Goal: Task Accomplishment & Management: Manage account settings

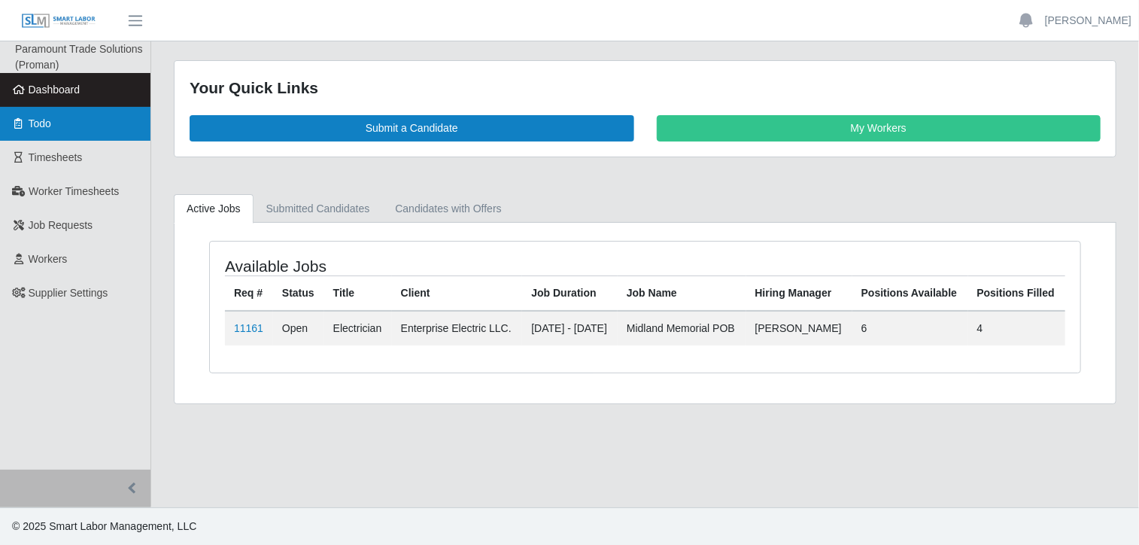
click at [48, 126] on span "Todo" at bounding box center [40, 123] width 23 height 12
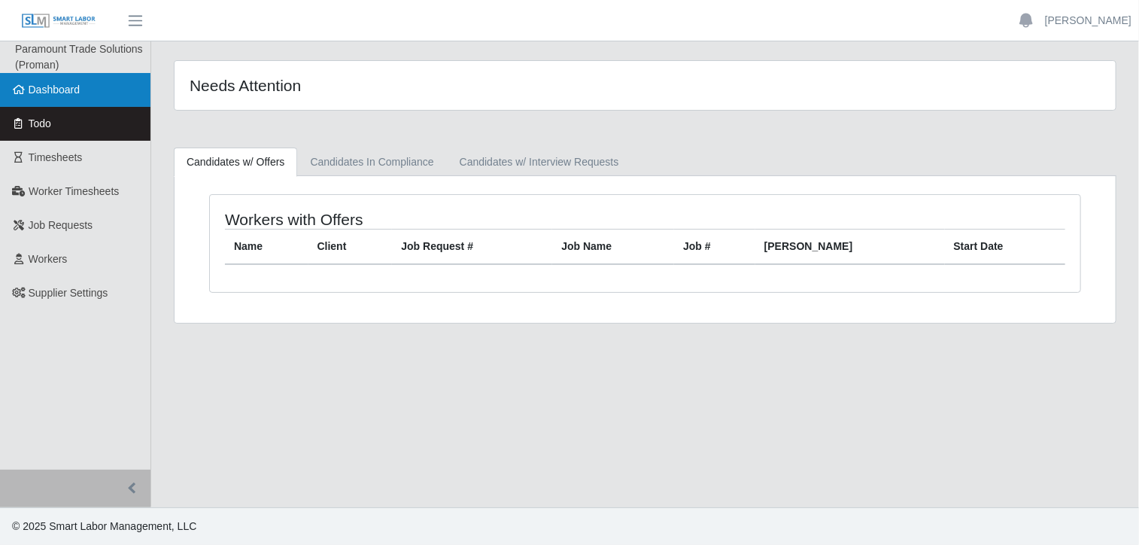
click at [63, 98] on link "Dashboard" at bounding box center [75, 90] width 150 height 34
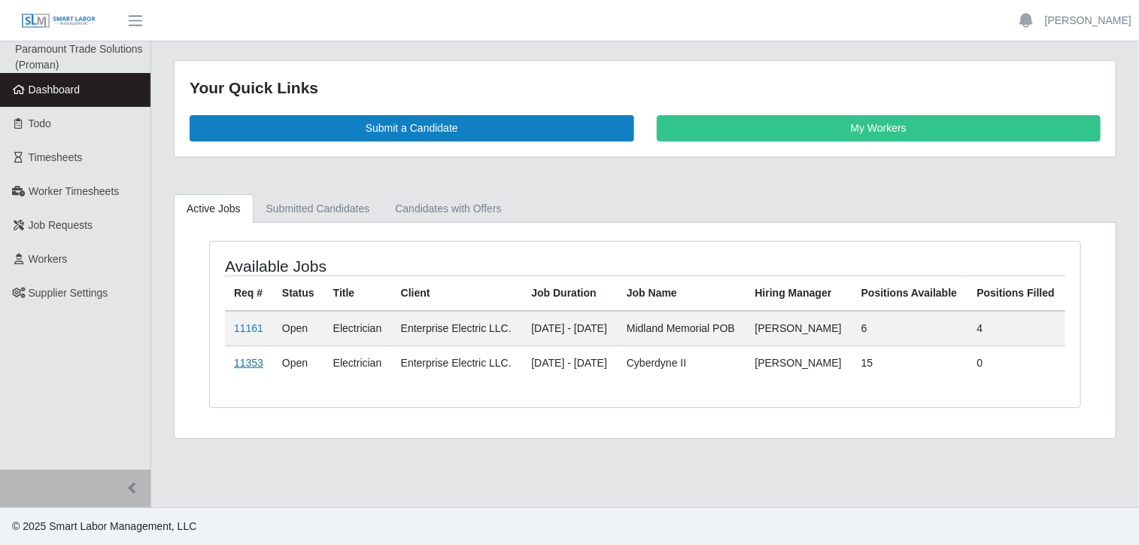
click at [249, 369] on link "11353" at bounding box center [248, 363] width 29 height 12
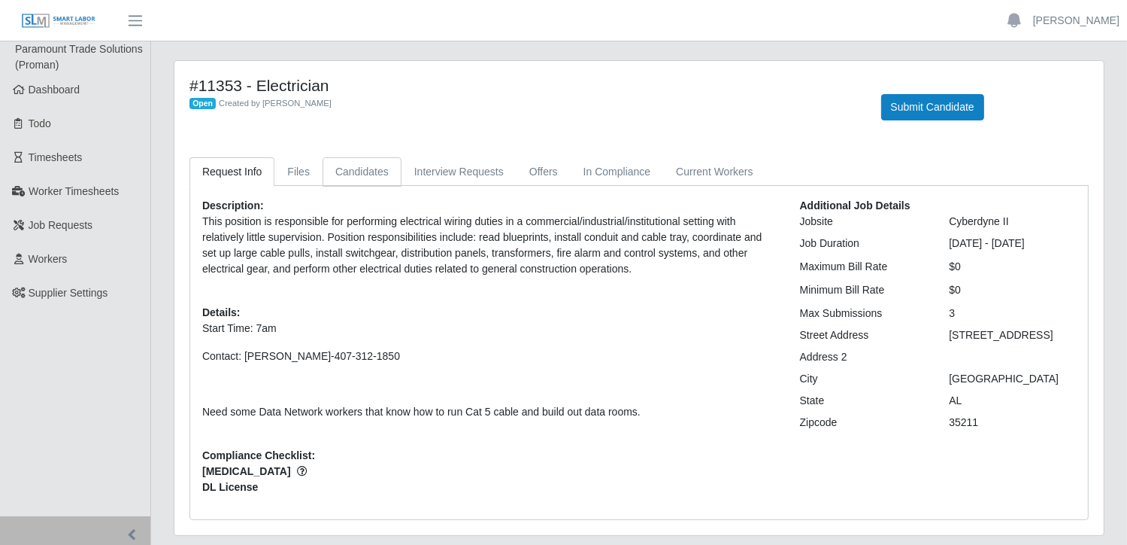
click at [371, 177] on link "Candidates" at bounding box center [362, 171] width 79 height 29
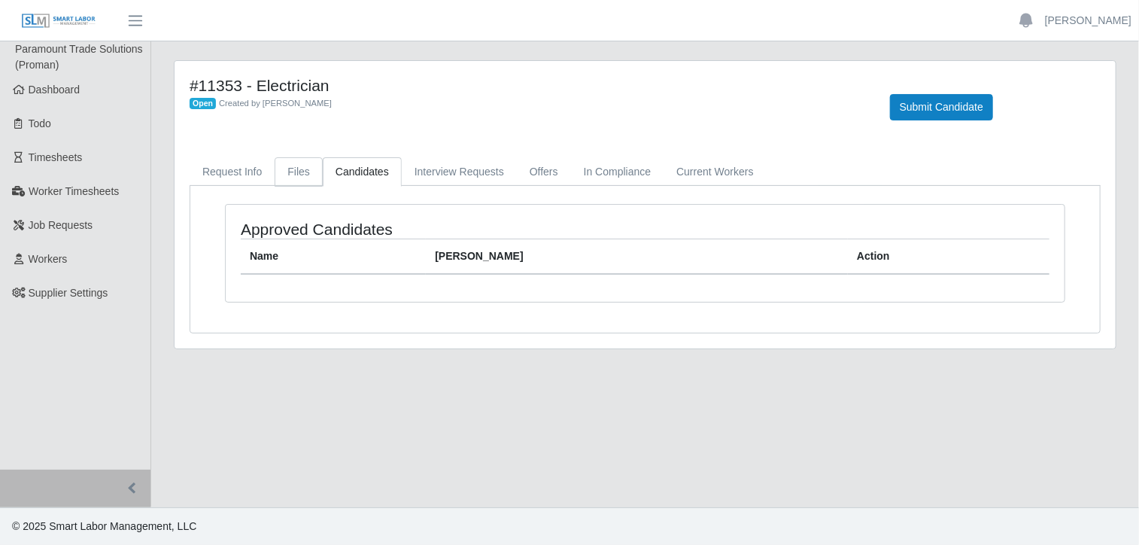
click at [293, 174] on link "Files" at bounding box center [299, 171] width 48 height 29
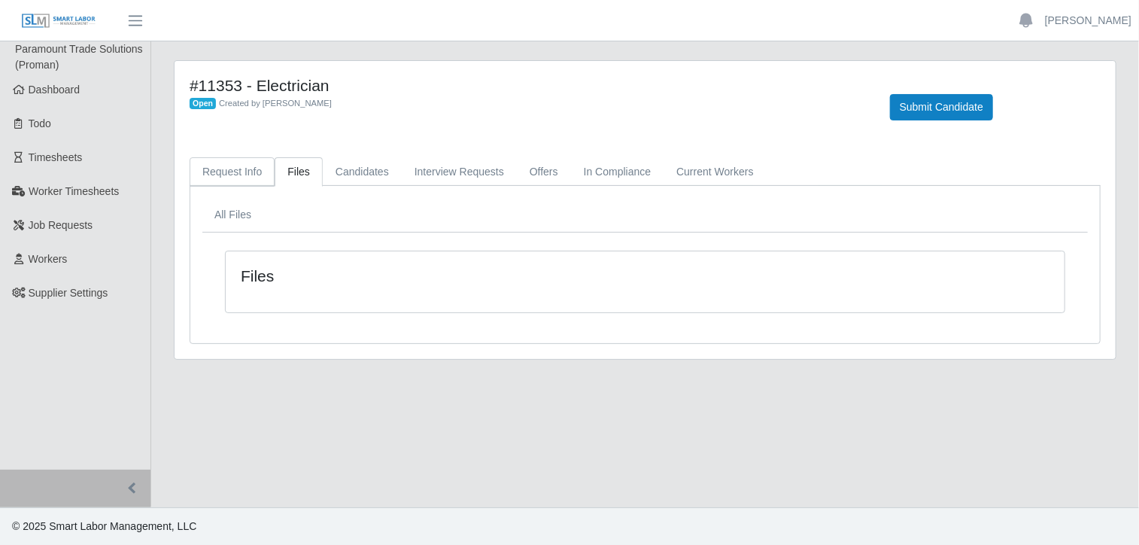
click at [223, 175] on link "Request Info" at bounding box center [232, 171] width 85 height 29
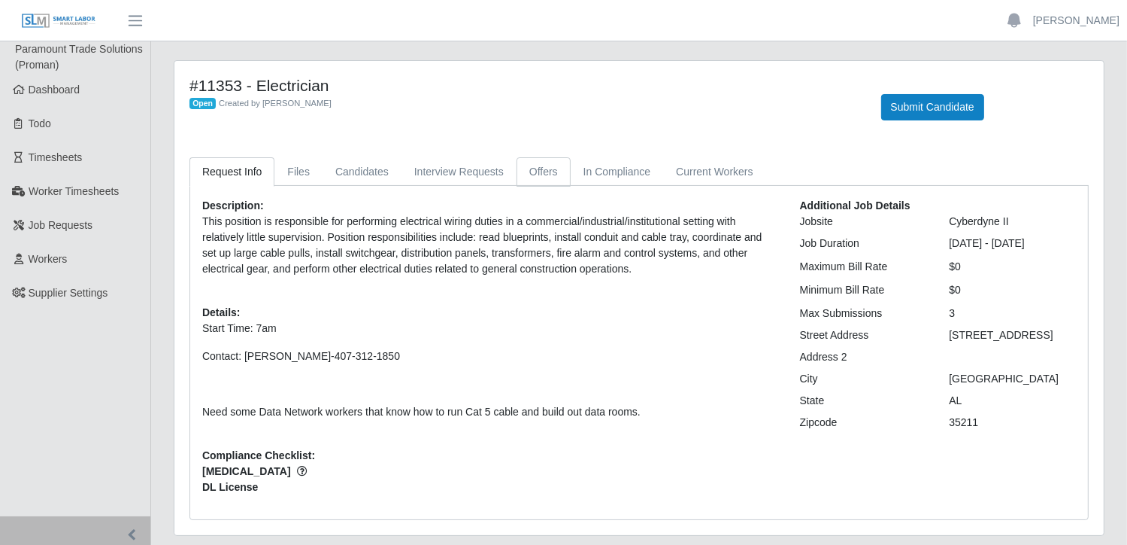
click at [533, 171] on link "Offers" at bounding box center [544, 171] width 54 height 29
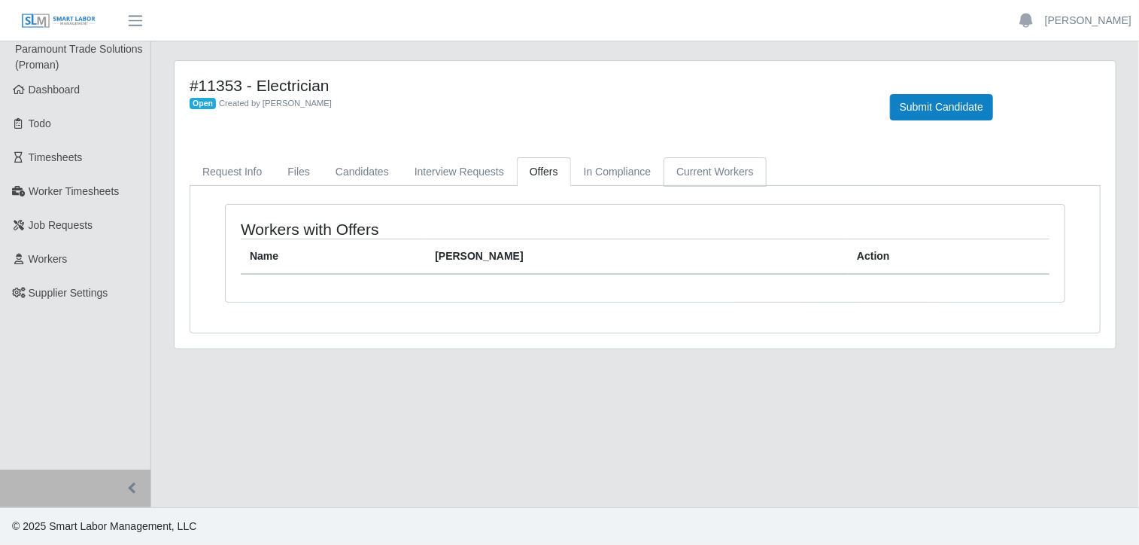
click at [696, 171] on link "Current Workers" at bounding box center [714, 171] width 102 height 29
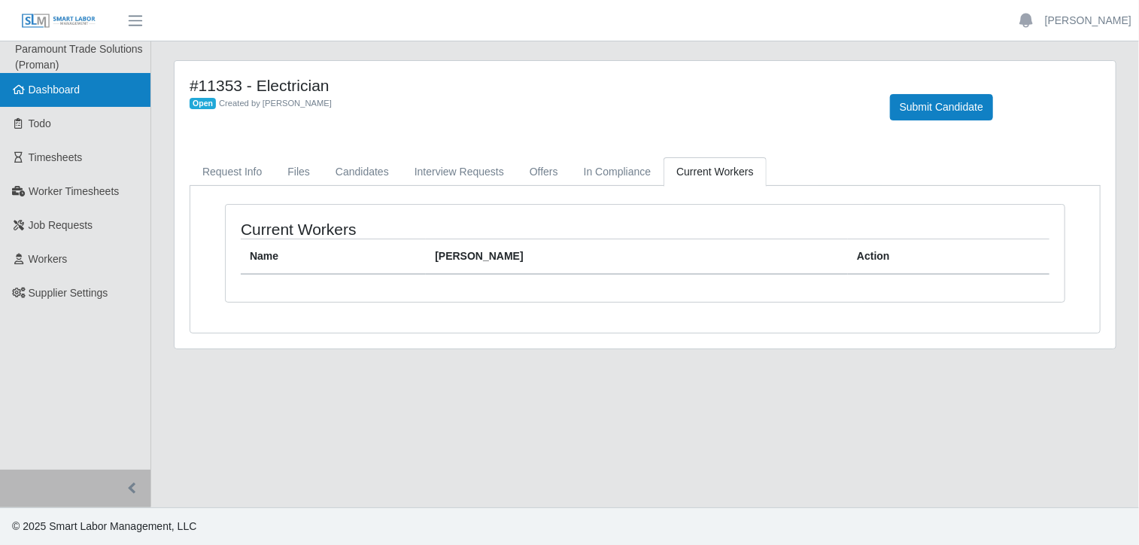
click at [62, 77] on link "Dashboard" at bounding box center [75, 90] width 150 height 34
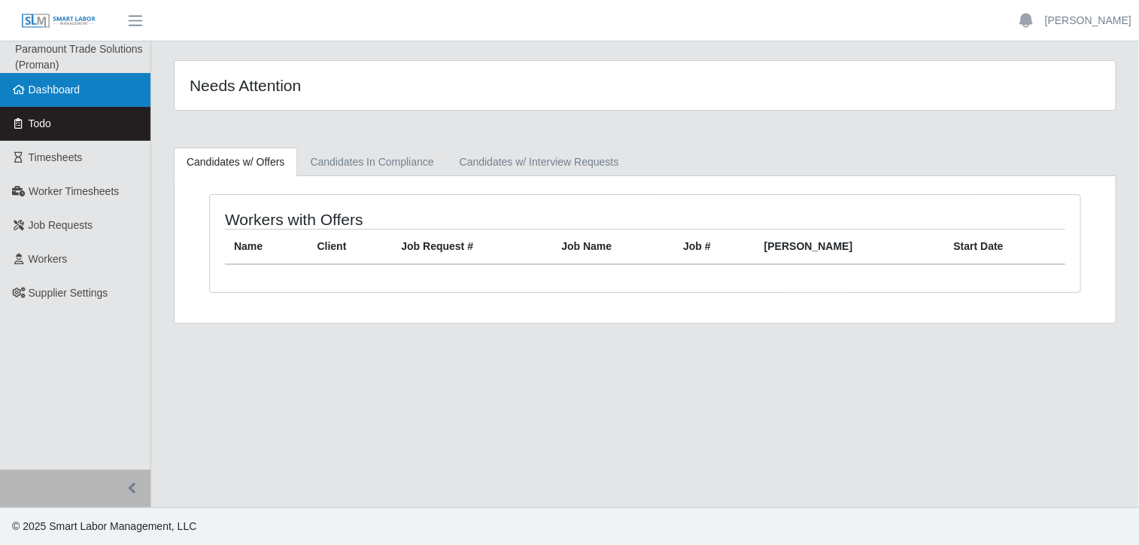
click at [56, 86] on span "Dashboard" at bounding box center [55, 89] width 52 height 12
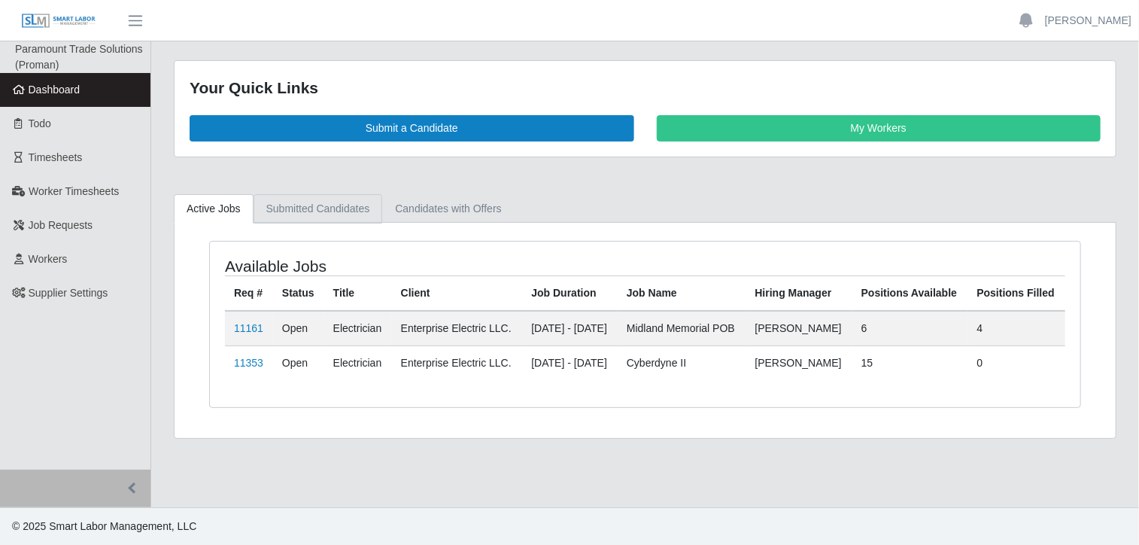
click at [333, 201] on link "Submitted Candidates" at bounding box center [317, 208] width 129 height 29
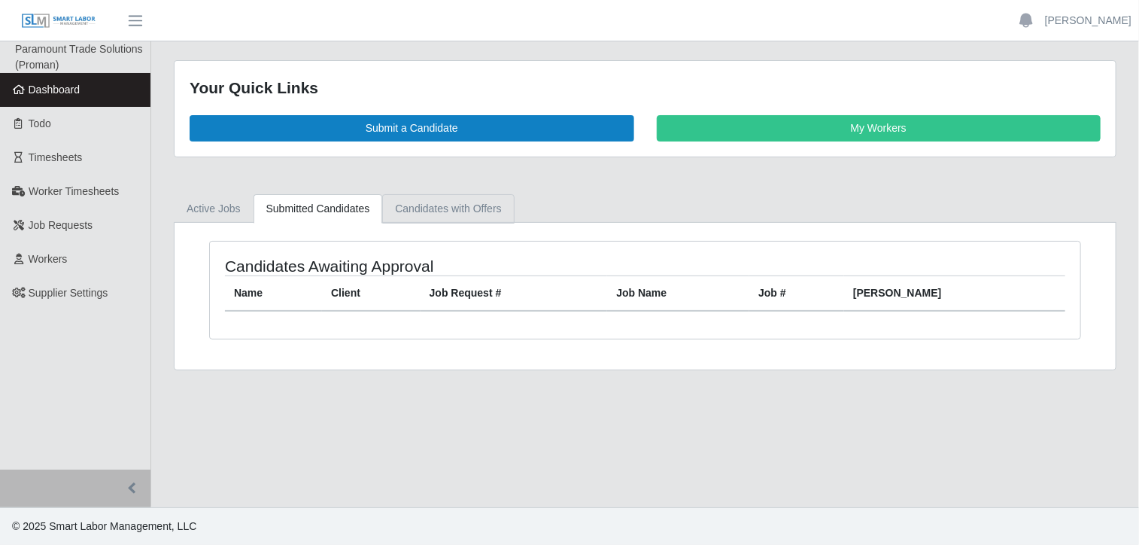
click at [426, 202] on link "Candidates with Offers" at bounding box center [448, 208] width 132 height 29
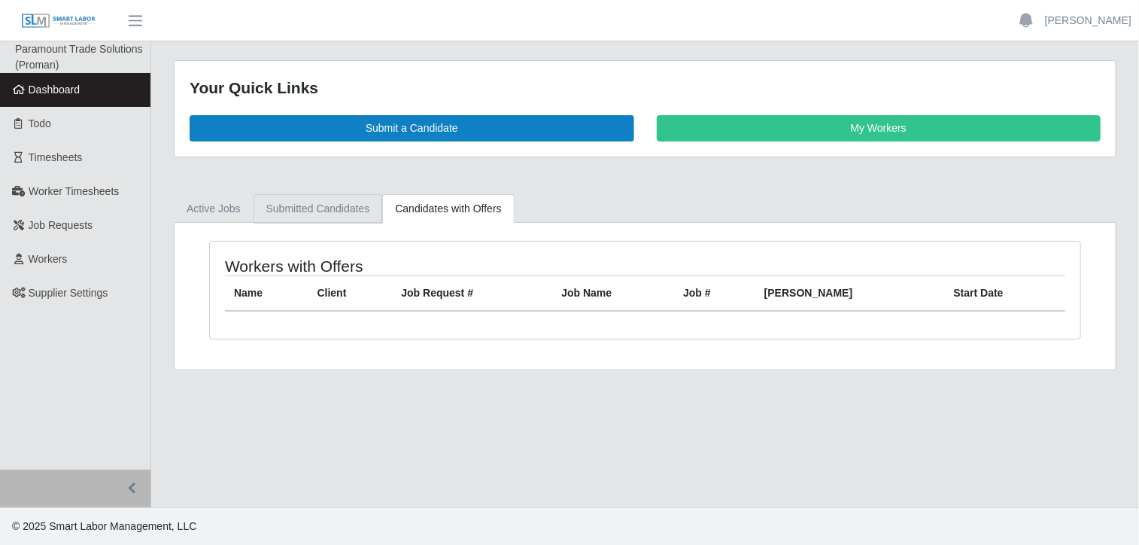
click at [306, 205] on link "Submitted Candidates" at bounding box center [317, 208] width 129 height 29
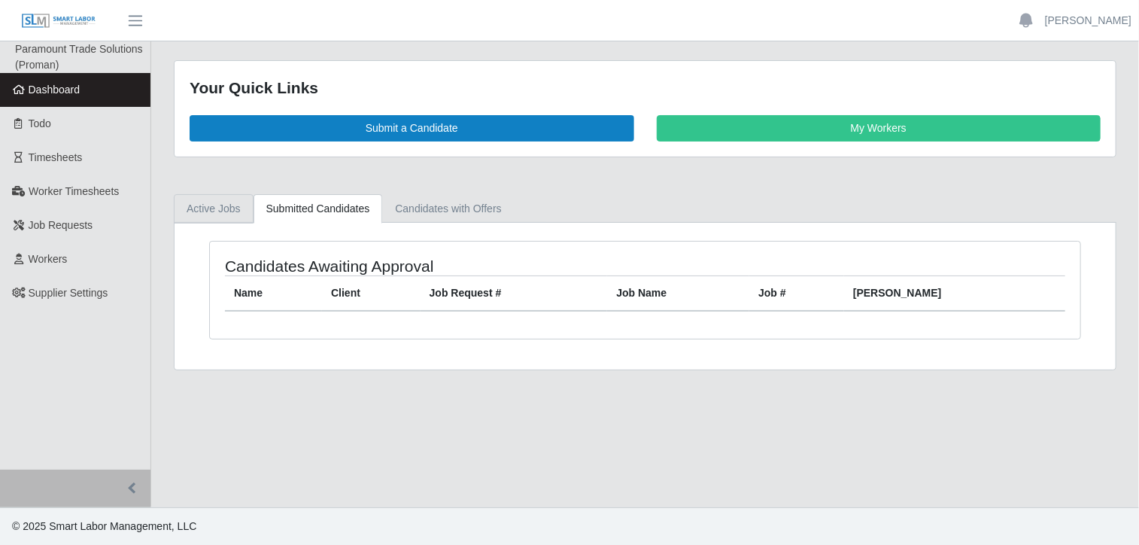
click at [223, 204] on link "Active Jobs" at bounding box center [214, 208] width 80 height 29
